Goal: Task Accomplishment & Management: Manage account settings

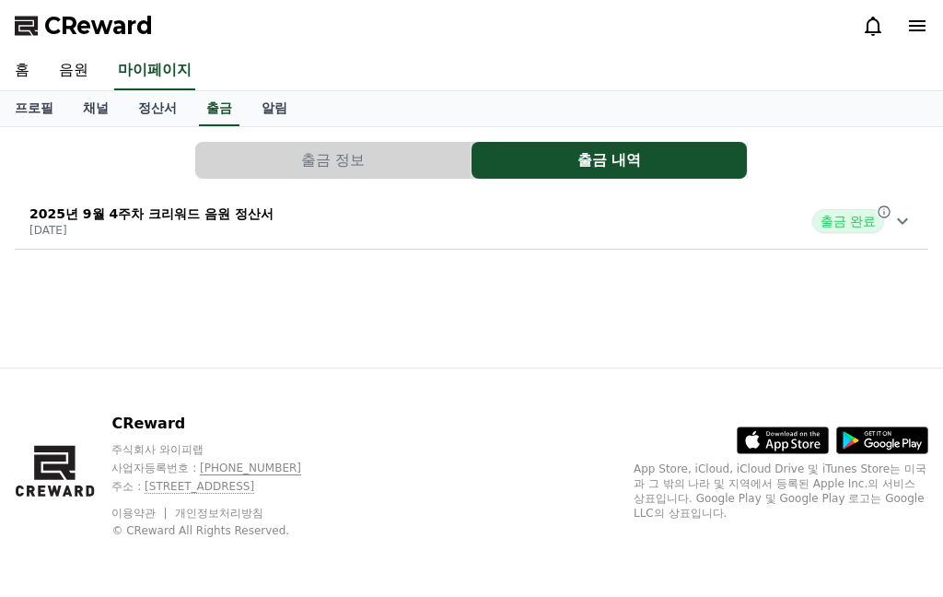
click at [920, 26] on icon at bounding box center [917, 25] width 17 height 11
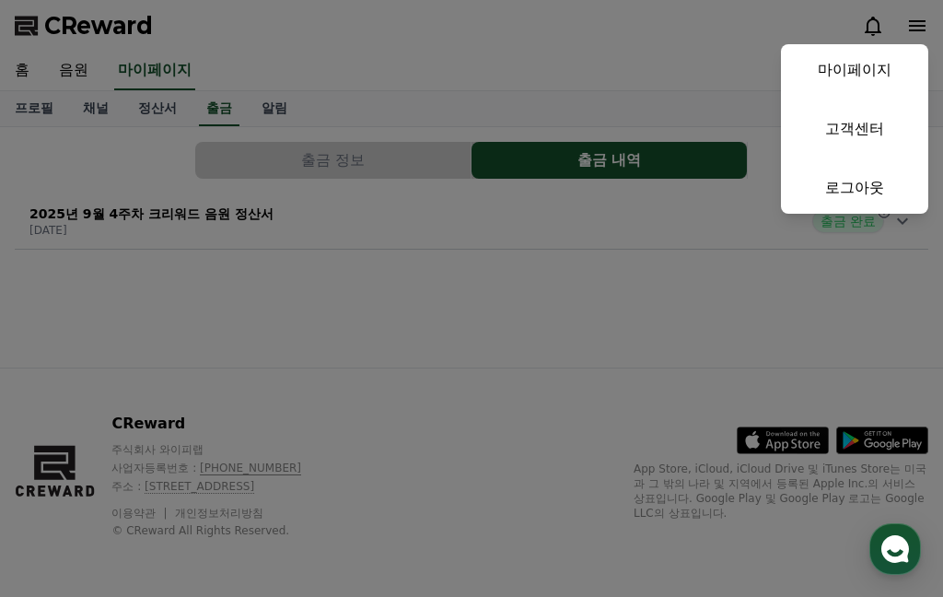
click at [877, 66] on link "마이페이지" at bounding box center [854, 70] width 147 height 52
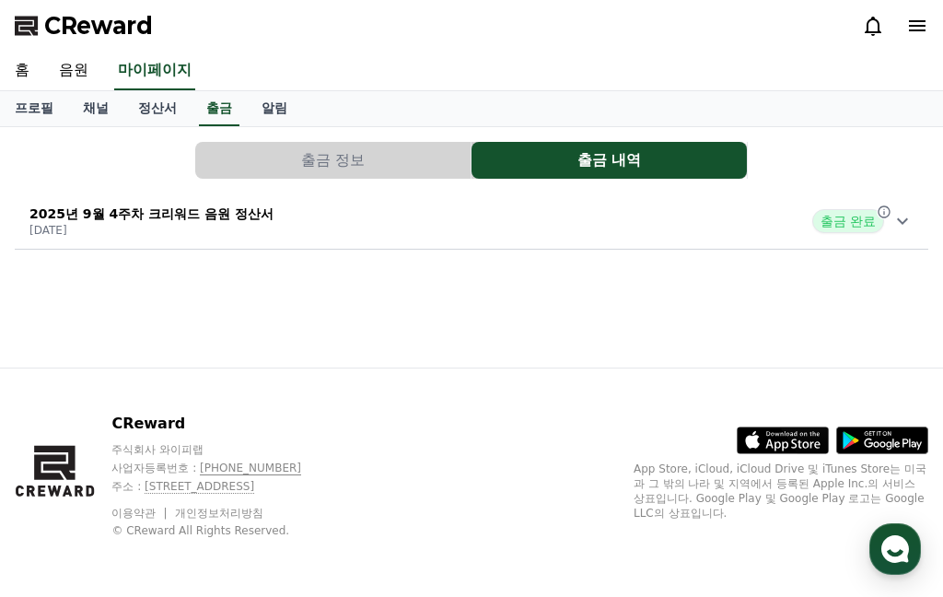
select select "**********"
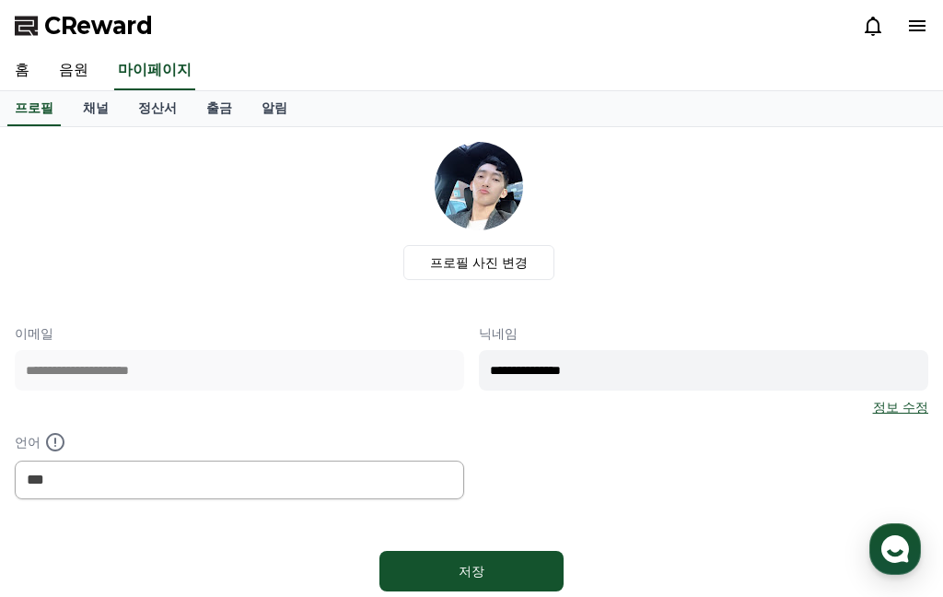
click at [135, 106] on link "정산서" at bounding box center [157, 108] width 68 height 35
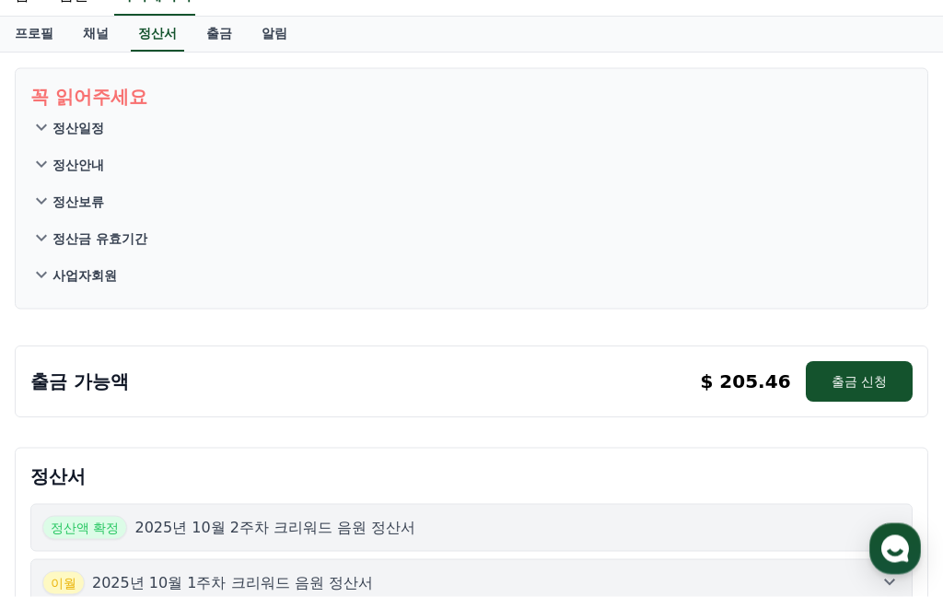
click at [863, 380] on button "출금 신청" at bounding box center [859, 382] width 107 height 41
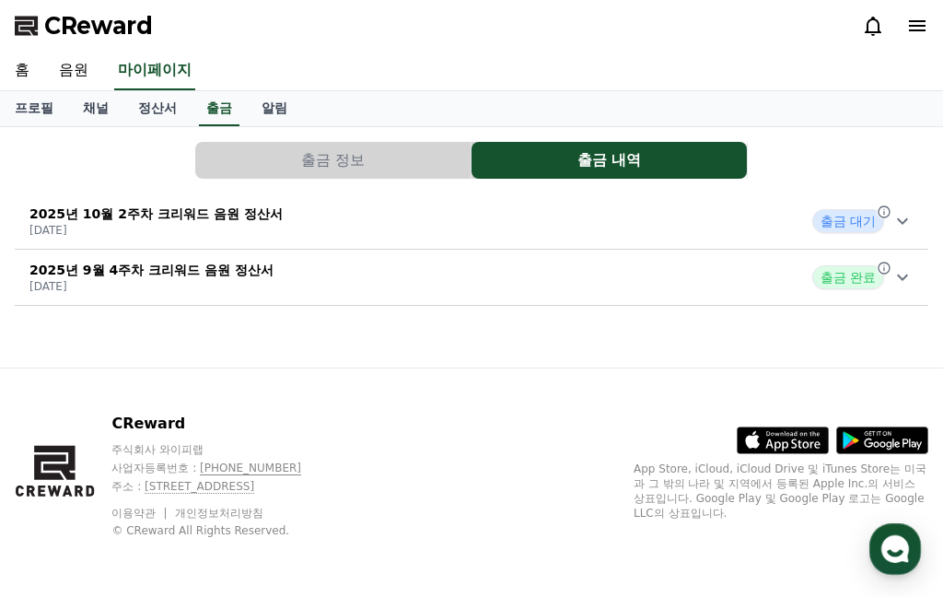
click at [901, 214] on icon at bounding box center [902, 221] width 22 height 22
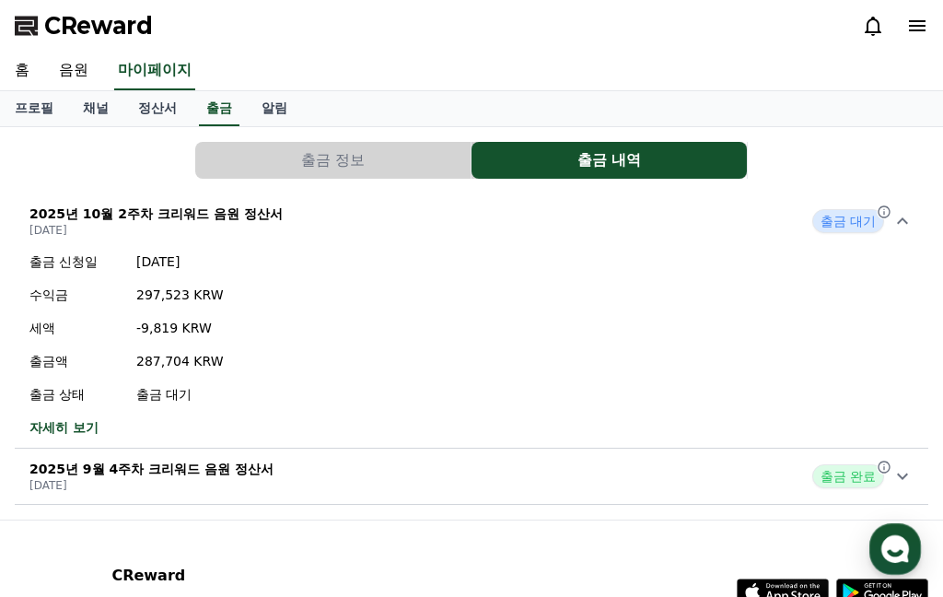
click at [901, 205] on div "2025년 10월 2주차 크리워드 음원 정산서 2025-10-15 출금 대기" at bounding box center [471, 221] width 913 height 48
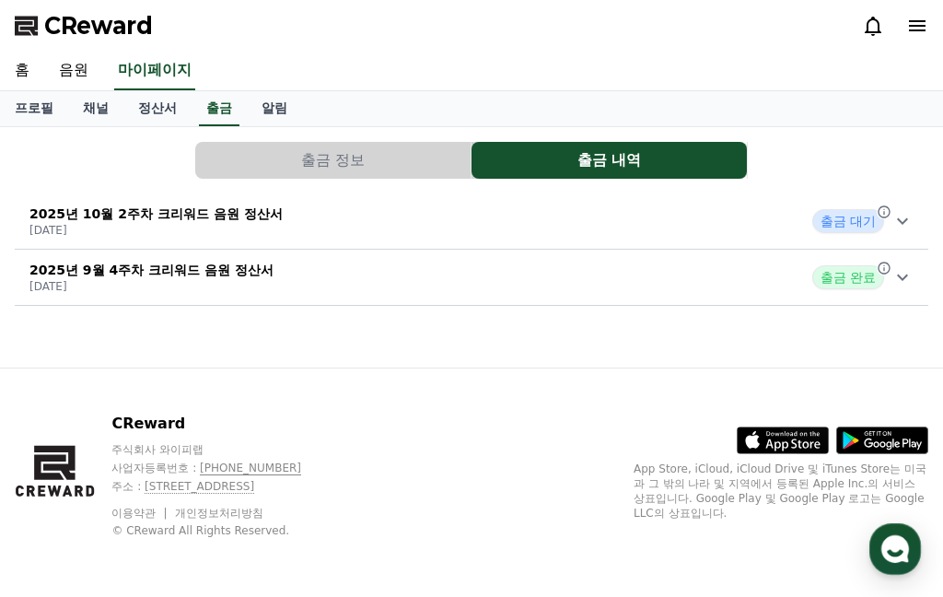
click at [902, 210] on icon at bounding box center [902, 221] width 22 height 22
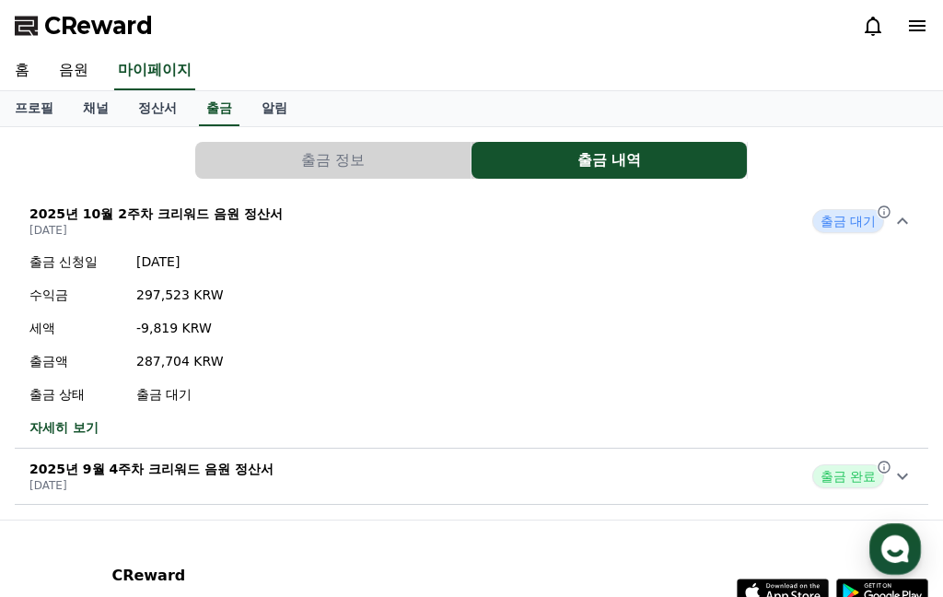
click at [923, 454] on div "2025년 9월 4주차 크리워드 음원 정산서 2025-10-01 출금 완료" at bounding box center [471, 476] width 913 height 48
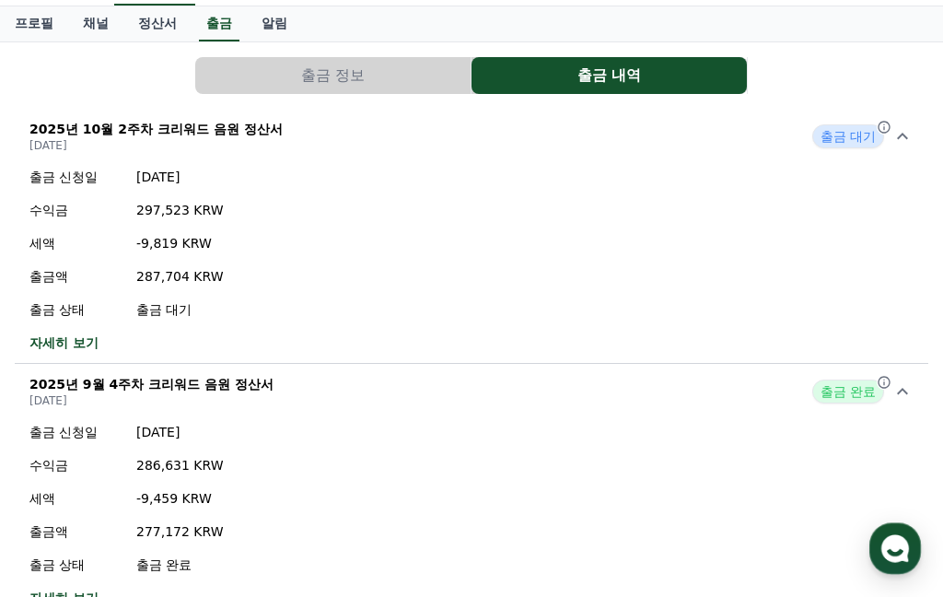
scroll to position [158, 0]
